Goal: Information Seeking & Learning: Learn about a topic

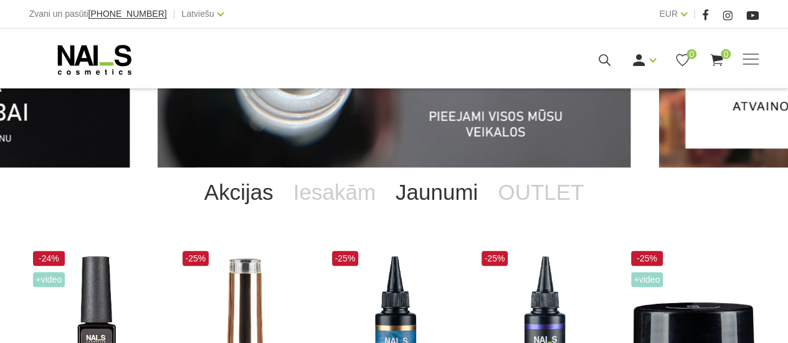
scroll to position [62, 0]
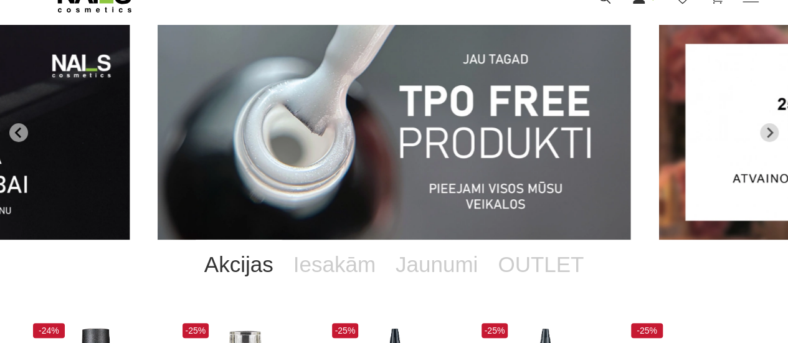
click at [496, 123] on img "1 of 13" at bounding box center [394, 132] width 473 height 215
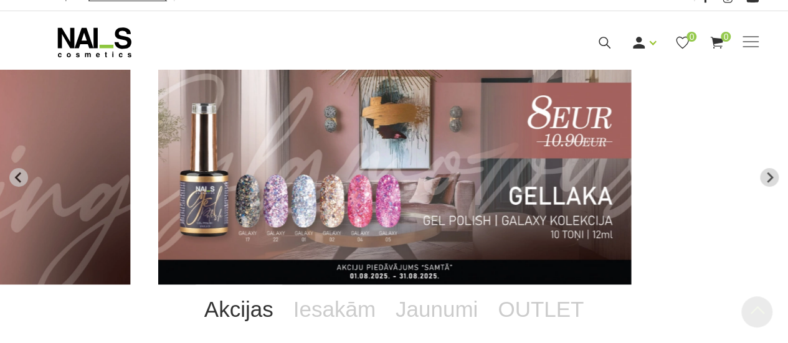
scroll to position [0, 0]
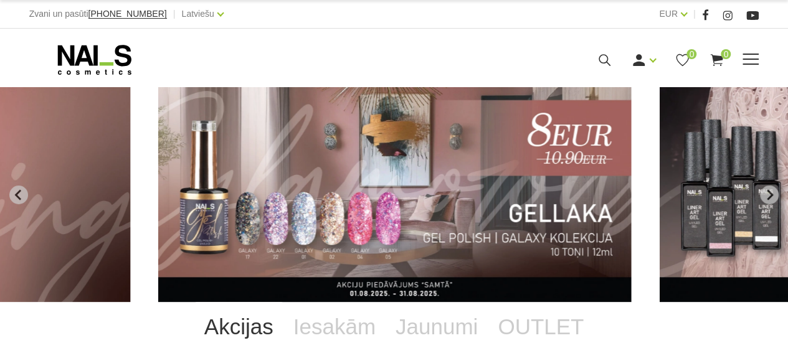
click at [757, 59] on span at bounding box center [750, 60] width 16 height 12
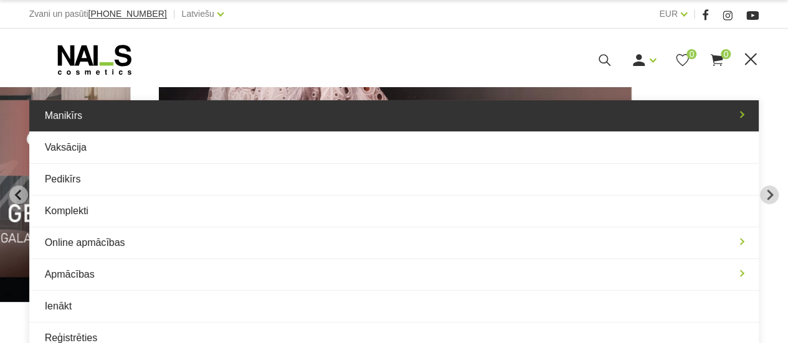
click at [60, 118] on link "Manikīrs" at bounding box center [394, 115] width 730 height 31
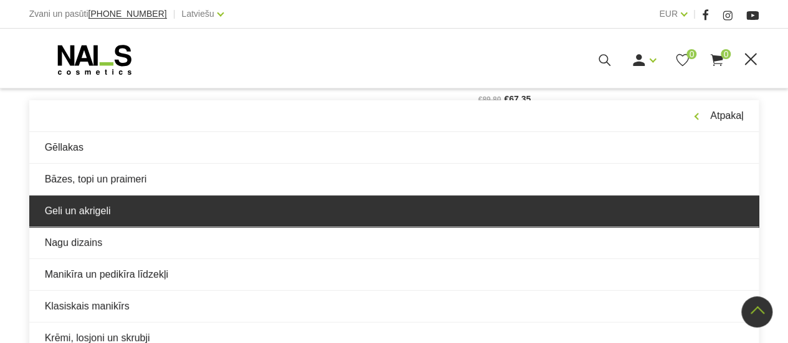
scroll to position [561, 0]
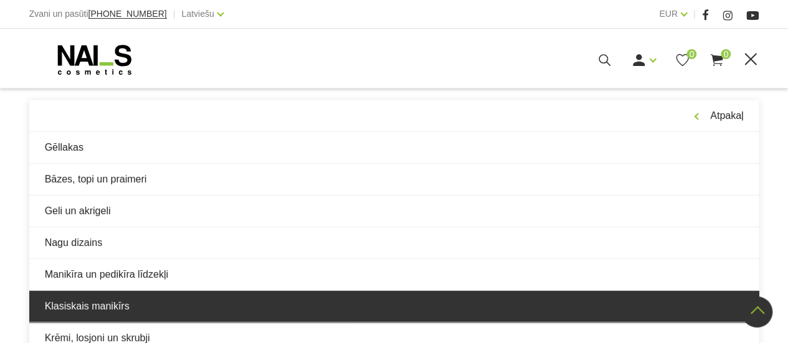
click at [119, 301] on link "Klasiskais manikīrs" at bounding box center [394, 306] width 730 height 31
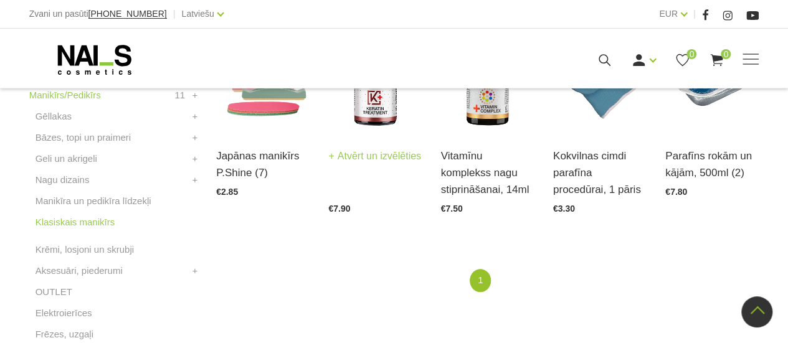
scroll to position [311, 0]
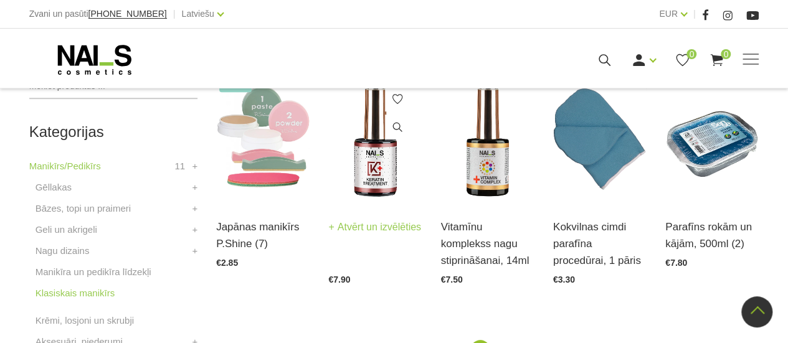
click at [388, 163] on img at bounding box center [374, 138] width 93 height 129
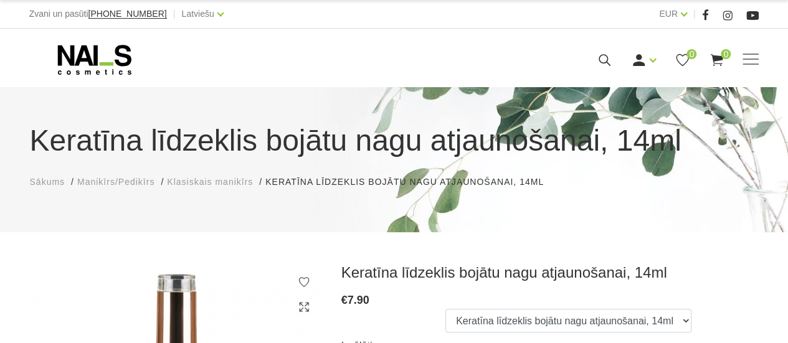
click at [202, 181] on span "Klasiskais manikīrs" at bounding box center [210, 182] width 86 height 10
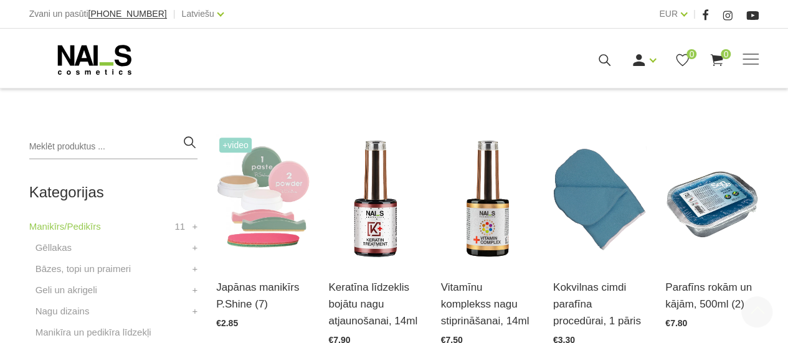
scroll to position [374, 0]
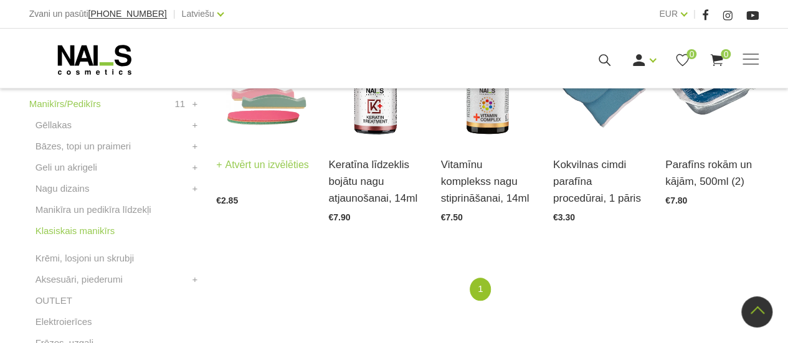
click at [245, 116] on img at bounding box center [262, 76] width 93 height 129
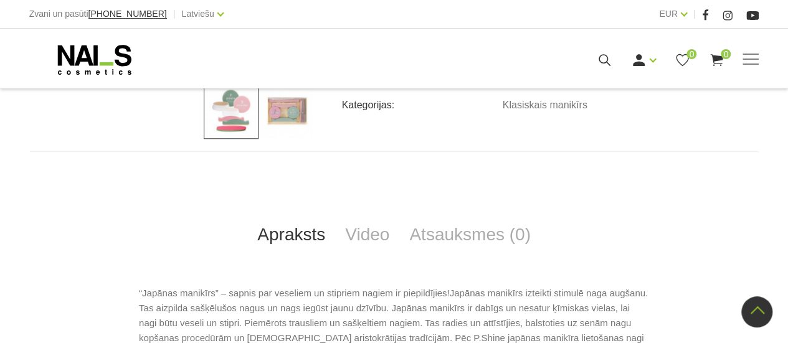
scroll to position [436, 0]
click at [381, 236] on link "Video" at bounding box center [367, 235] width 64 height 41
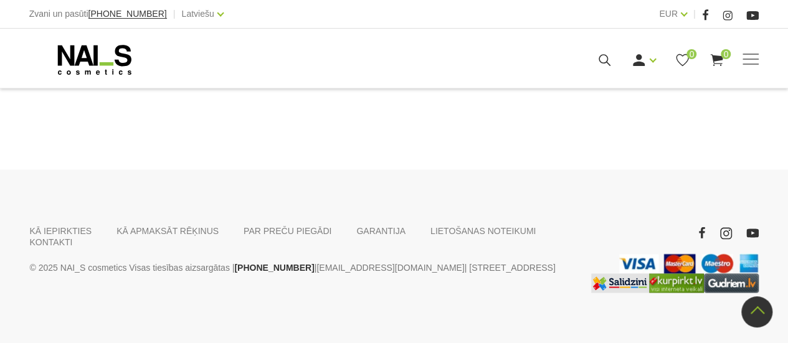
scroll to position [904, 0]
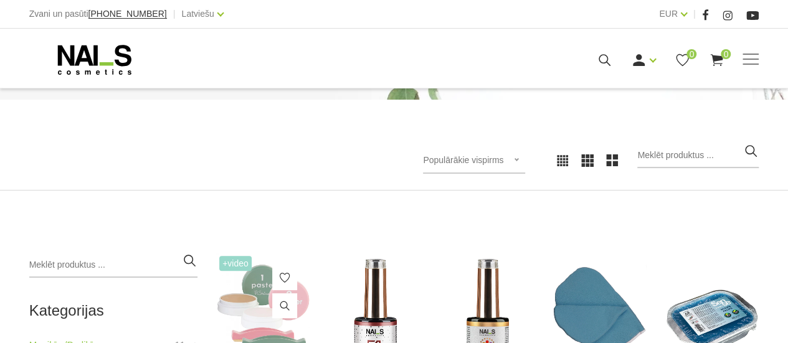
scroll to position [241, 0]
